Goal: Register for event/course

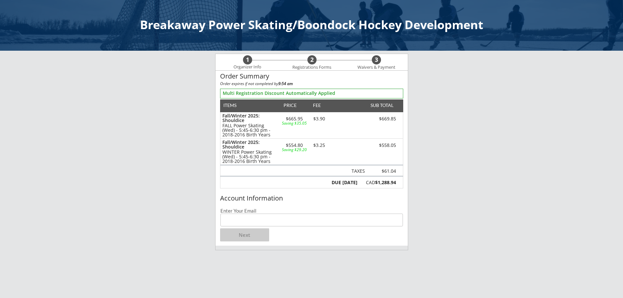
click at [277, 222] on input "email" at bounding box center [311, 219] width 182 height 13
type input "[EMAIL_ADDRESS][DOMAIN_NAME]"
click at [252, 238] on button "Next" at bounding box center [244, 234] width 49 height 13
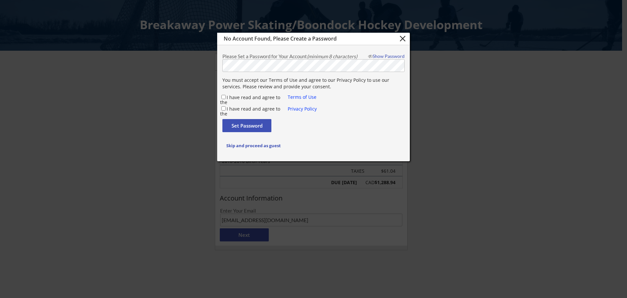
click at [260, 96] on label "I have read and agree to the" at bounding box center [250, 99] width 60 height 11
click at [226, 96] on input "I have read and agree to the" at bounding box center [224, 97] width 4 height 4
checkbox input "true"
click at [260, 108] on label "I have read and agree to the" at bounding box center [250, 111] width 60 height 11
click at [226, 108] on input "I have read and agree to the" at bounding box center [224, 108] width 4 height 4
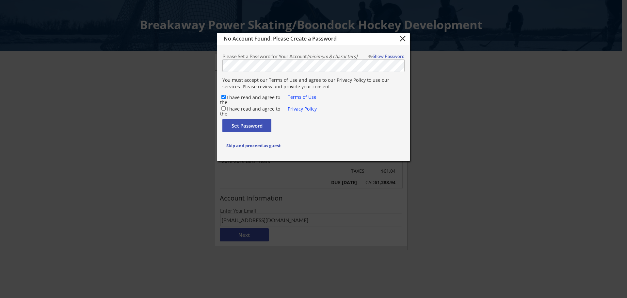
checkbox input "true"
click at [262, 124] on button "Set Password" at bounding box center [247, 125] width 49 height 13
checkbox input "false"
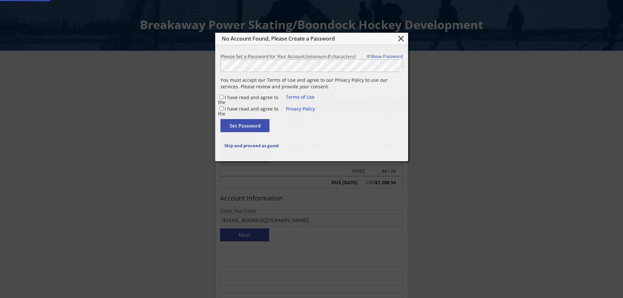
type input "[EMAIL_ADDRESS][DOMAIN_NAME]"
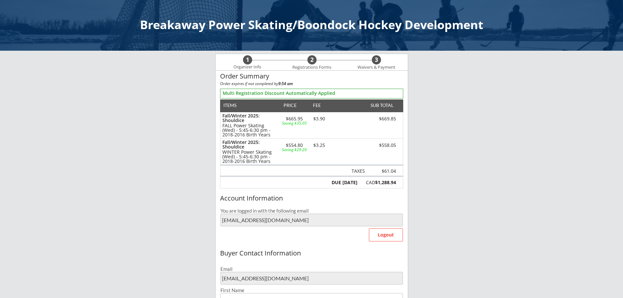
scroll to position [218, 0]
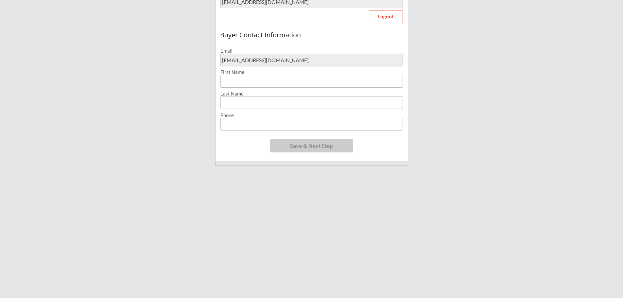
click at [318, 81] on input "input" at bounding box center [311, 81] width 182 height 13
type input "[PERSON_NAME]"
type input "[PHONE_NUMBER]"
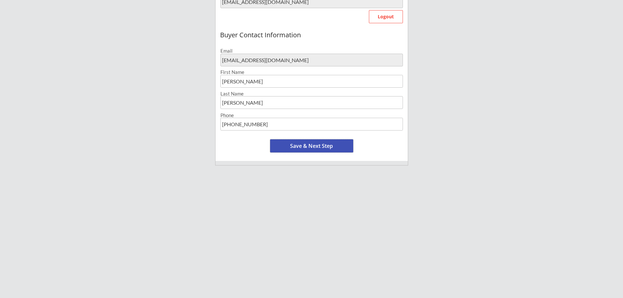
click at [320, 145] on button "Save & Next Step" at bounding box center [311, 145] width 83 height 13
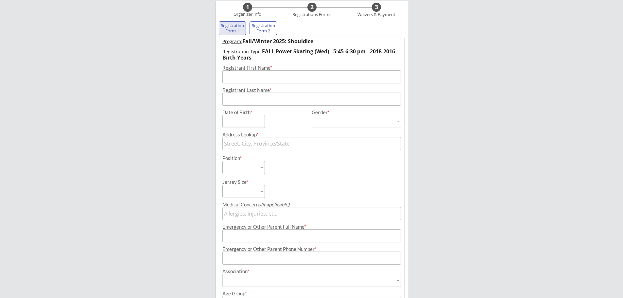
scroll to position [47, 0]
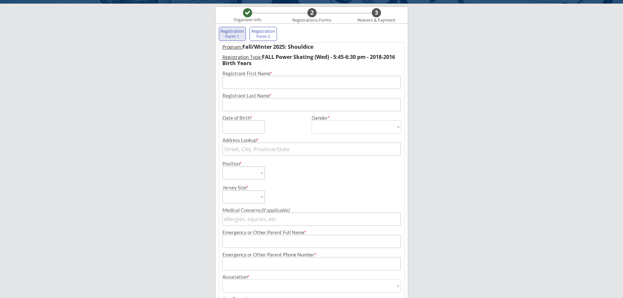
click at [327, 77] on input "input" at bounding box center [311, 82] width 178 height 13
type input "[PERSON_NAME]"
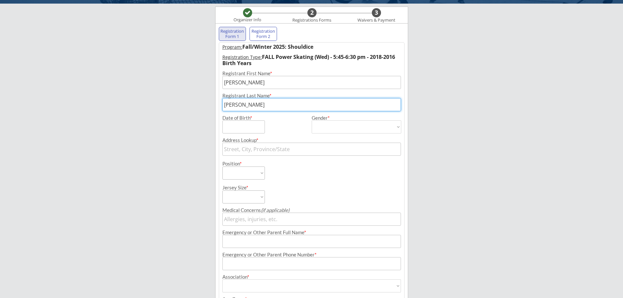
type input "[PERSON_NAME]"
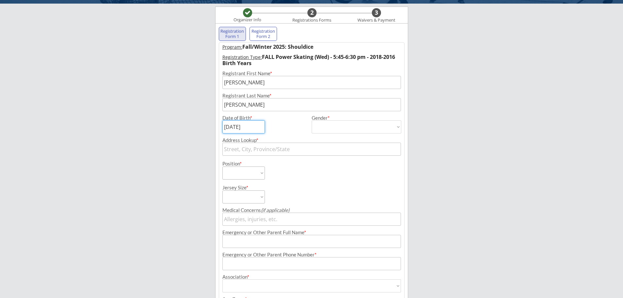
type input "[DATE]"
click at [360, 123] on select "[DEMOGRAPHIC_DATA] [DEMOGRAPHIC_DATA]" at bounding box center [356, 126] width 90 height 13
select select ""[DEMOGRAPHIC_DATA]""
click at [311, 120] on select "[DEMOGRAPHIC_DATA] [DEMOGRAPHIC_DATA]" at bounding box center [356, 126] width 90 height 13
type input "[DEMOGRAPHIC_DATA]"
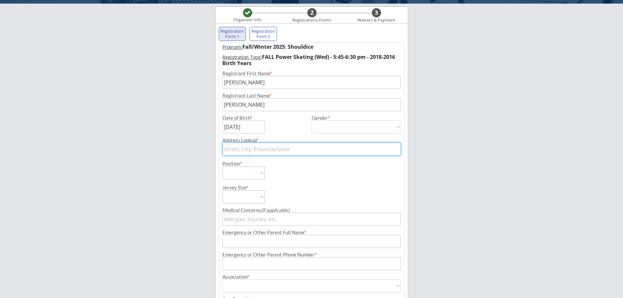
click at [311, 147] on input "text" at bounding box center [311, 148] width 178 height 13
type input "[STREET_ADDRESS]"
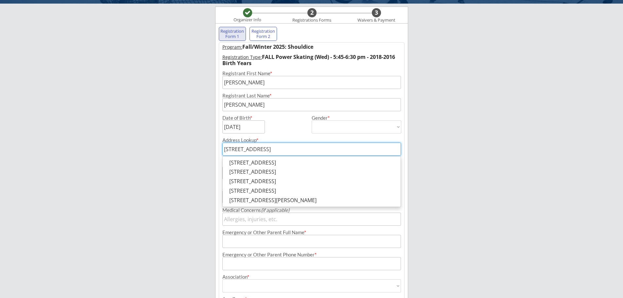
drag, startPoint x: 254, startPoint y: 173, endPoint x: 196, endPoint y: 149, distance: 62.5
click at [196, 150] on body "Breakaway Power Skating/Boondock Hockey Development Organizer Info 2 Registrati…" at bounding box center [311, 102] width 623 height 298
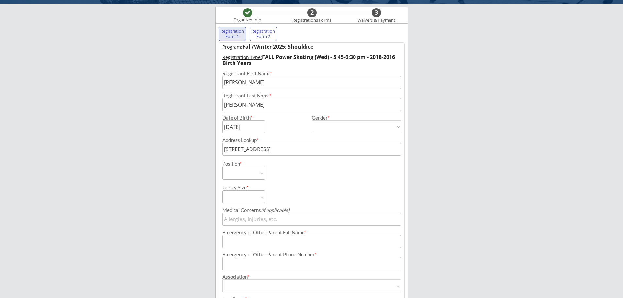
click at [195, 149] on div "Breakaway Power Skating/Boondock Hockey Development Organizer Info 2 Registrati…" at bounding box center [311, 174] width 623 height 442
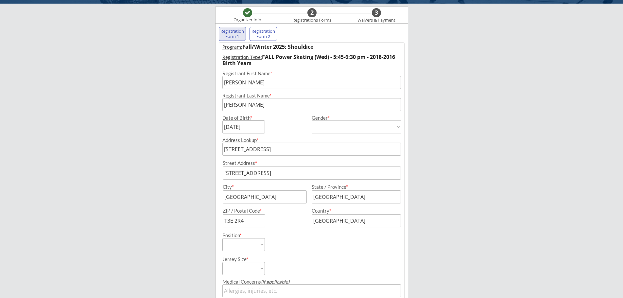
click at [296, 149] on input "[STREET_ADDRESS]" at bounding box center [311, 148] width 178 height 13
click at [443, 154] on div "Breakaway Power Skating/Boondock Hockey Development Organizer Info 2 Registrati…" at bounding box center [311, 210] width 623 height 514
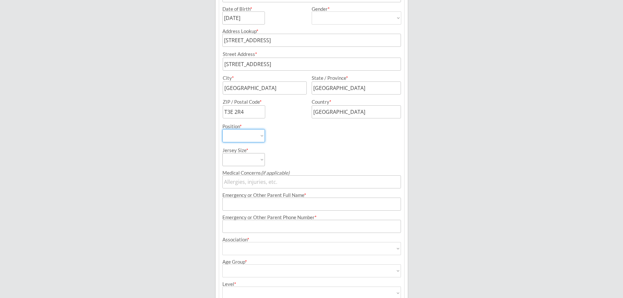
click at [255, 139] on select "Forward Defense Goalie" at bounding box center [243, 135] width 42 height 13
select select ""Forward""
click at [222, 129] on select "Forward Defense Goalie" at bounding box center [243, 135] width 42 height 13
click at [254, 156] on select "Youth S Youth M Youth L Youth XL Adult S Adult M Adult L Adult XL" at bounding box center [243, 159] width 42 height 13
select select ""Youth M""
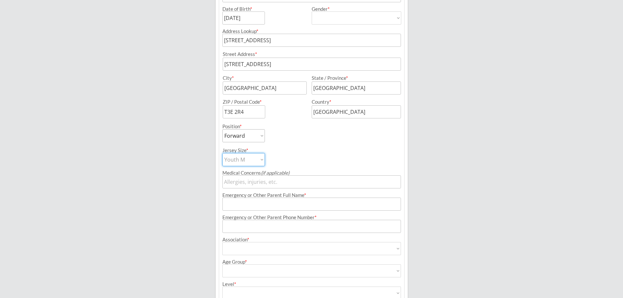
click at [222, 153] on select "Youth S Youth M Youth L Youth XL Adult S Adult M Adult L Adult XL" at bounding box center [243, 159] width 42 height 13
click at [243, 182] on input "input" at bounding box center [311, 181] width 178 height 13
type input "NA"
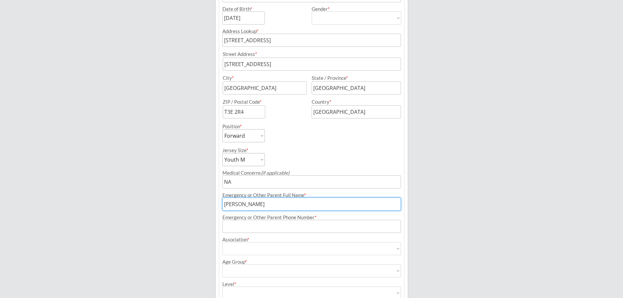
type input "[PERSON_NAME]"
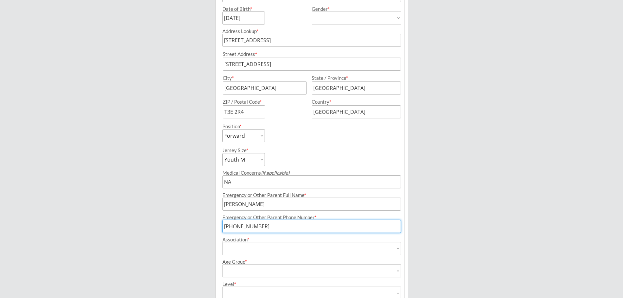
type input "[PHONE_NUMBER]"
click at [261, 244] on select "Airdrie Blackfoot Hockey Association Bow River Bruins Bow Valley Hockey Society…" at bounding box center [311, 248] width 178 height 13
select select ""Girls Hockey Calgary""
click at [222, 242] on select "Airdrie Blackfoot Hockey Association Bow River Bruins Bow Valley Hockey Society…" at bounding box center [311, 248] width 178 height 13
type input "Girls Hockey Calgary"
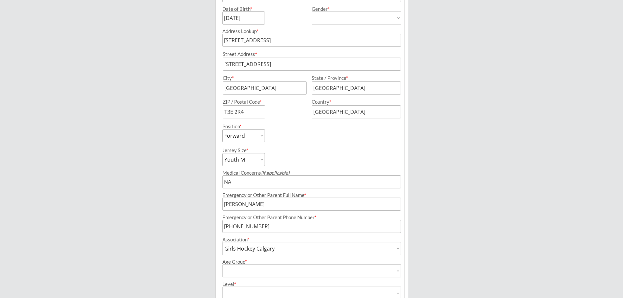
scroll to position [216, 0]
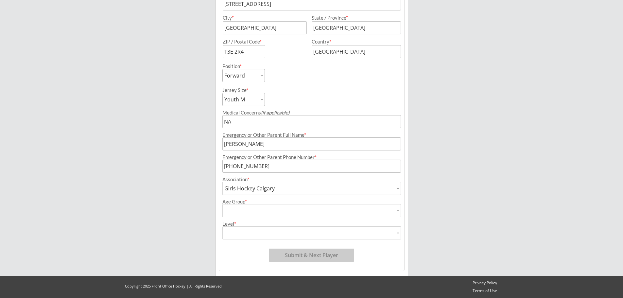
click at [269, 207] on select "House League U7 U9 U11 U13 U15 U16 U18 U21 College/University Active Start U10 …" at bounding box center [311, 210] width 178 height 13
select select ""U9""
click at [222, 204] on select "House League U7 U9 U11 U13 U15 U16 U18 U21 College/University Active Start U10 …" at bounding box center [311, 210] width 178 height 13
type input "U9"
click at [273, 229] on select "Division 1 Division 2 Division 3 Division 4 Division 5 Division 6 Division 7 AA…" at bounding box center [311, 232] width 178 height 13
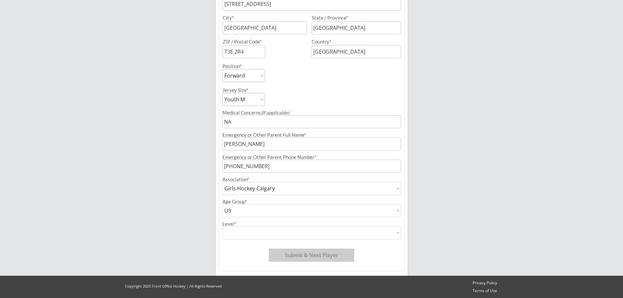
select select ""Not Applicable ""
click at [222, 226] on select "Division 1 Division 2 Division 3 Division 4 Division 5 Division 6 Division 7 AA…" at bounding box center [311, 232] width 178 height 13
type input "Not Applicable"
drag, startPoint x: 332, startPoint y: 255, endPoint x: 325, endPoint y: 258, distance: 7.7
click at [331, 255] on button "Submit & Next Player" at bounding box center [311, 254] width 85 height 13
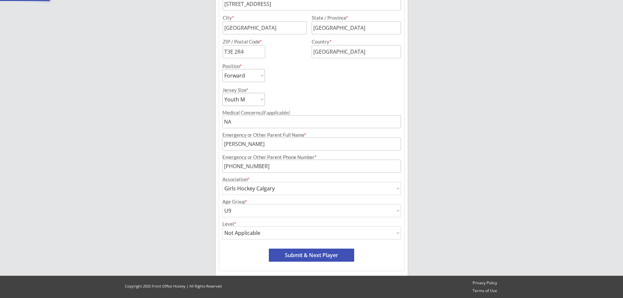
select select ""PLACEHOLDER_1427118222253""
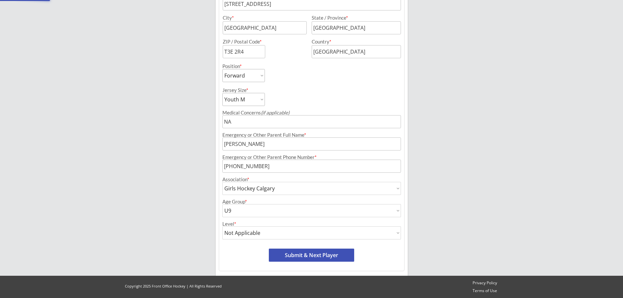
select select ""PLACEHOLDER_1427118222253""
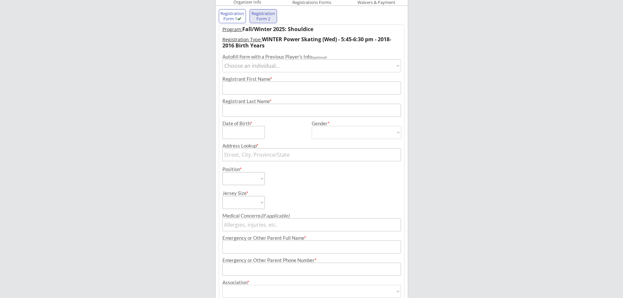
scroll to position [54, 0]
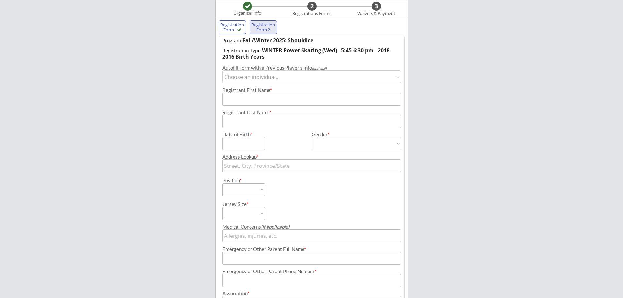
click at [325, 74] on select "Choose an individual... [PERSON_NAME]" at bounding box center [311, 76] width 178 height 13
select select ""1348695171700984260__LOOKUP__1757000481020x951345299044433900""
click at [222, 70] on select "Choose an individual... [PERSON_NAME]" at bounding box center [311, 76] width 178 height 13
type input "[PERSON_NAME]"
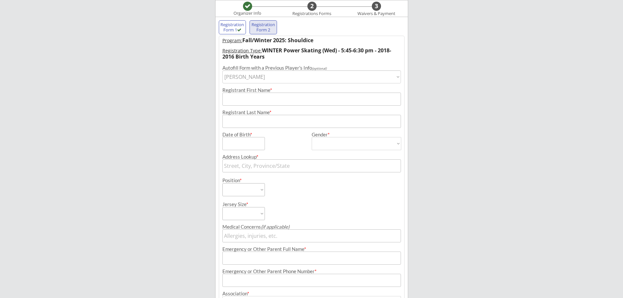
type input "[DATE]"
type input "[STREET_ADDRESS]"
type input "[GEOGRAPHIC_DATA]"
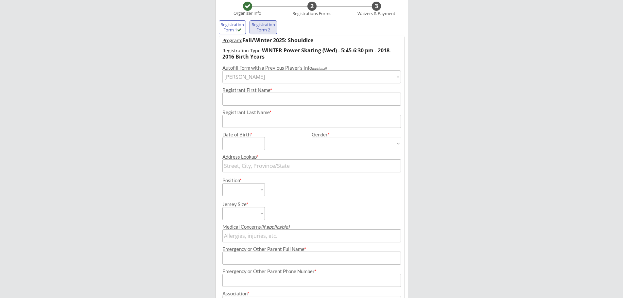
type input "T3E 2R4"
type input "[GEOGRAPHIC_DATA]"
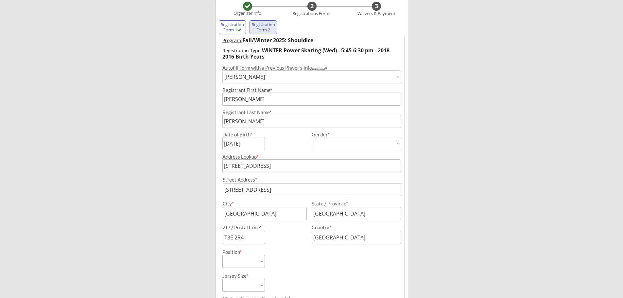
type input "[DEMOGRAPHIC_DATA]"
select select ""[DEMOGRAPHIC_DATA]""
select select ""Forward""
select select ""Youth M""
type input "NA"
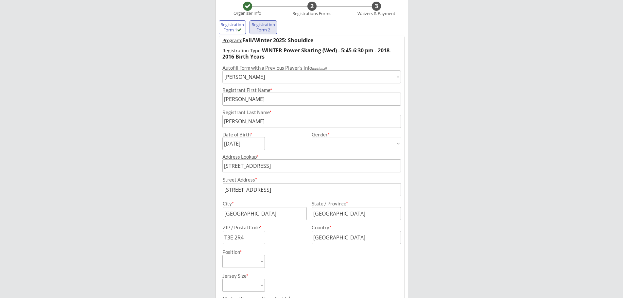
type input "[PERSON_NAME]"
type input "[PHONE_NUMBER]"
type input "Girls Hockey Calgary"
select select ""Girls Hockey Calgary""
type input "U9"
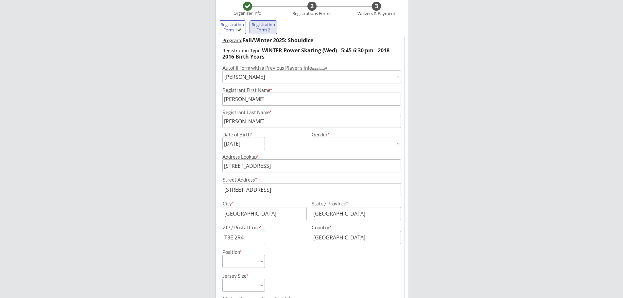
select select ""U9""
type input "Not Applicable"
select select ""Not Applicable ""
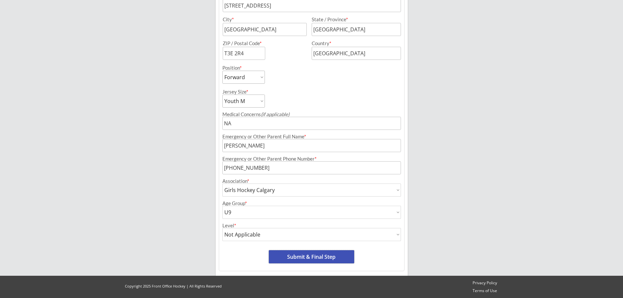
click at [319, 255] on button "Submit & Final Step" at bounding box center [311, 256] width 85 height 13
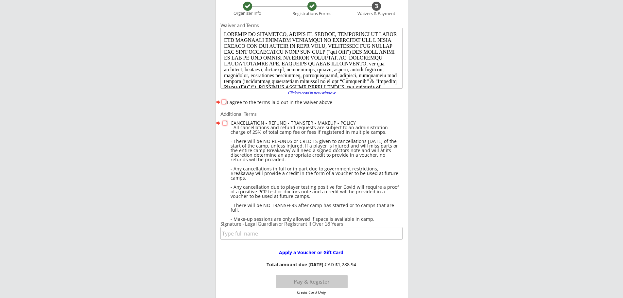
scroll to position [303, 0]
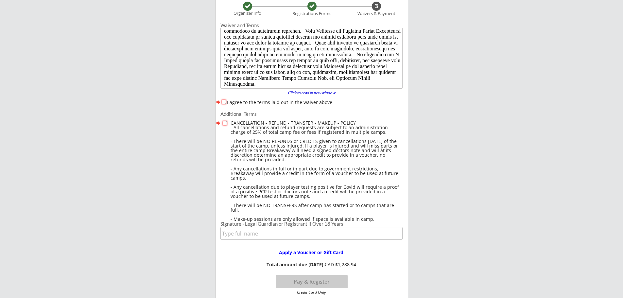
click at [274, 102] on label "I agree to the terms laid out in the waiver above" at bounding box center [279, 102] width 105 height 6
click at [226, 102] on input "I agree to the terms laid out in the waiver above" at bounding box center [224, 102] width 4 height 4
checkbox input "true"
click at [280, 123] on div "CANCELLATION - REFUND - TRANSFER - MAKEUP - POLICY - All cancellations and refu…" at bounding box center [316, 171] width 172 height 101
click at [295, 234] on input "input" at bounding box center [311, 233] width 182 height 13
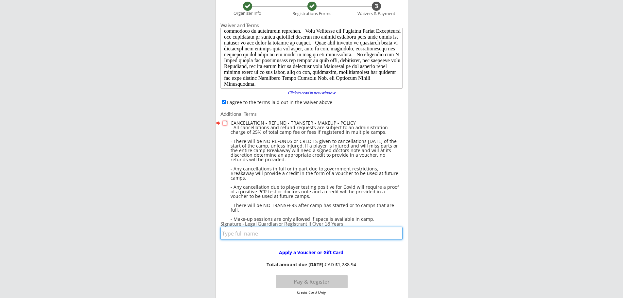
type input "[PERSON_NAME]"
click at [224, 123] on input "checkbox" at bounding box center [225, 123] width 4 height 4
checkbox input "true"
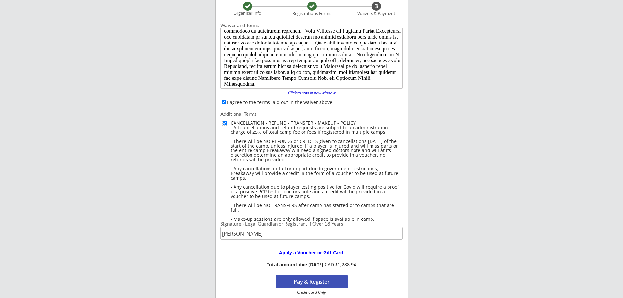
scroll to position [162, 0]
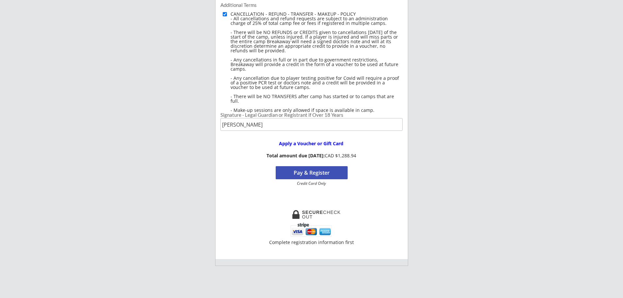
click at [318, 173] on button "Pay & Register" at bounding box center [312, 172] width 72 height 13
